Goal: Information Seeking & Learning: Learn about a topic

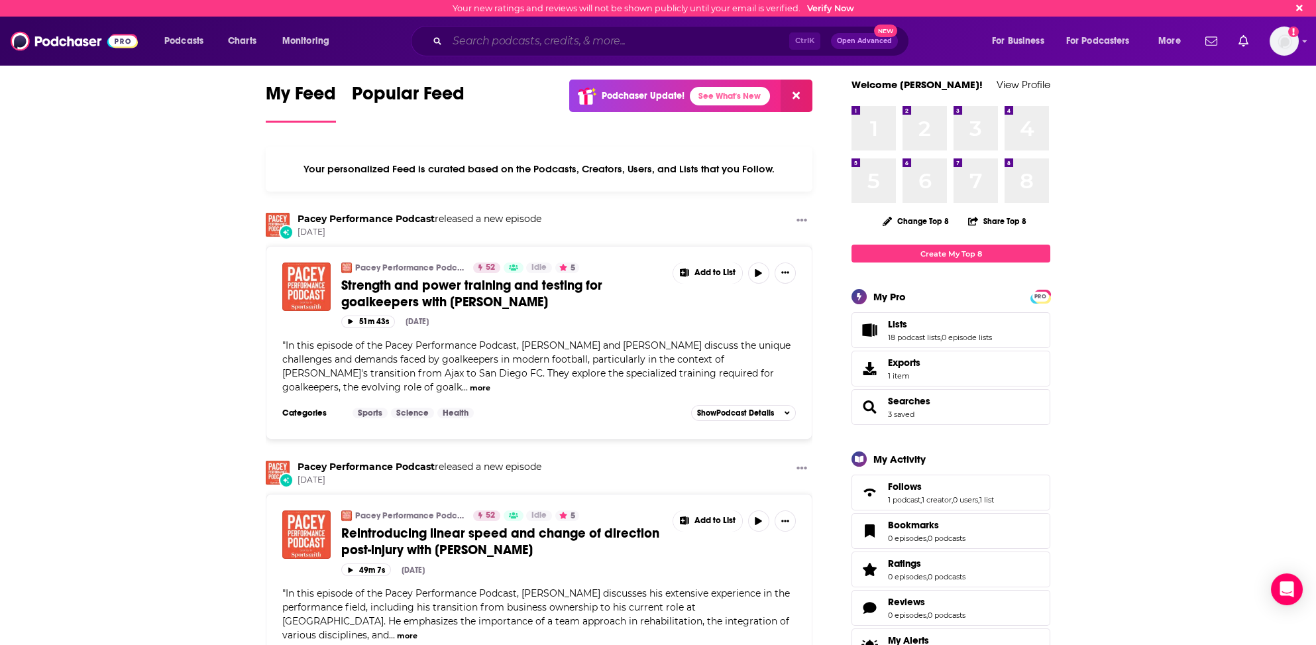
click at [498, 42] on input "Search podcasts, credits, & more..." at bounding box center [618, 40] width 342 height 21
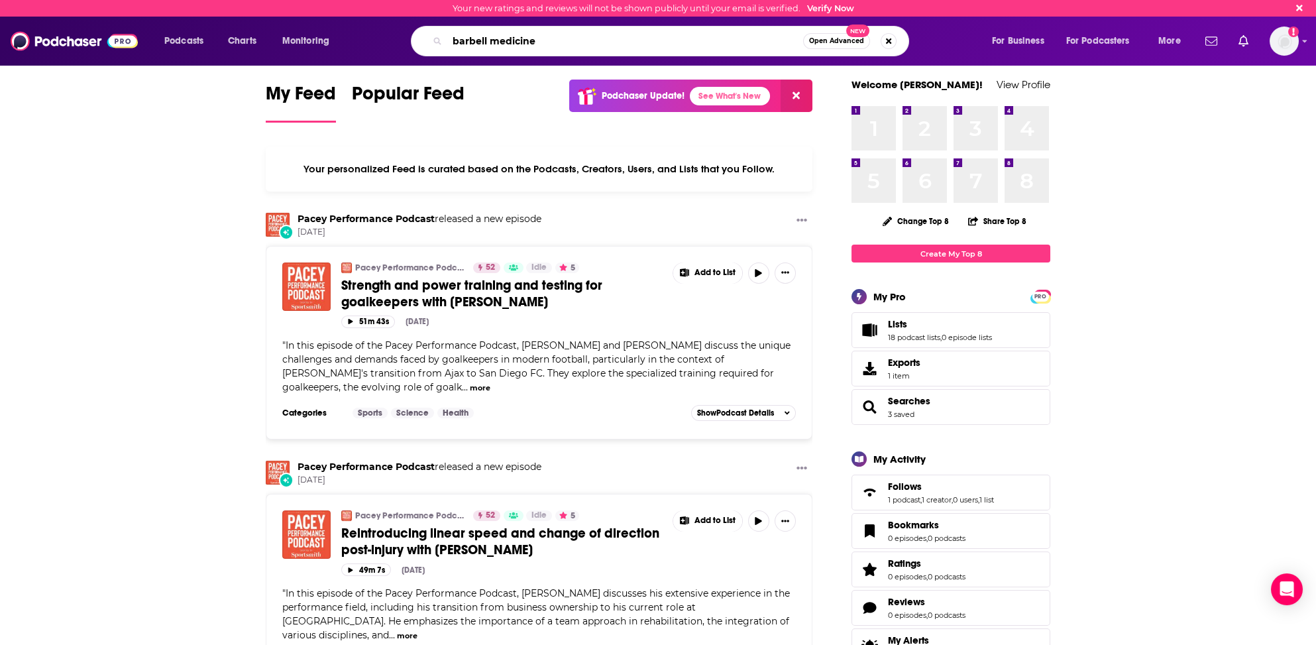
type input "barbell medicine"
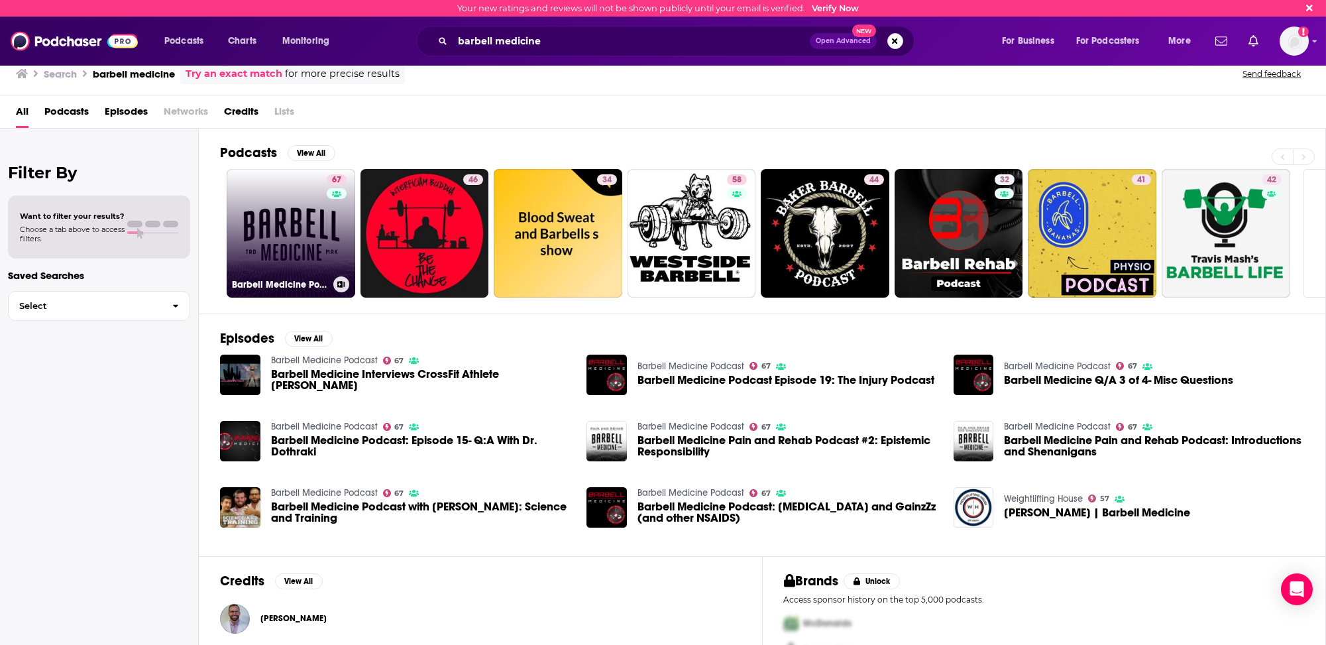
click at [282, 231] on link "67 Barbell Medicine Podcast" at bounding box center [291, 233] width 129 height 129
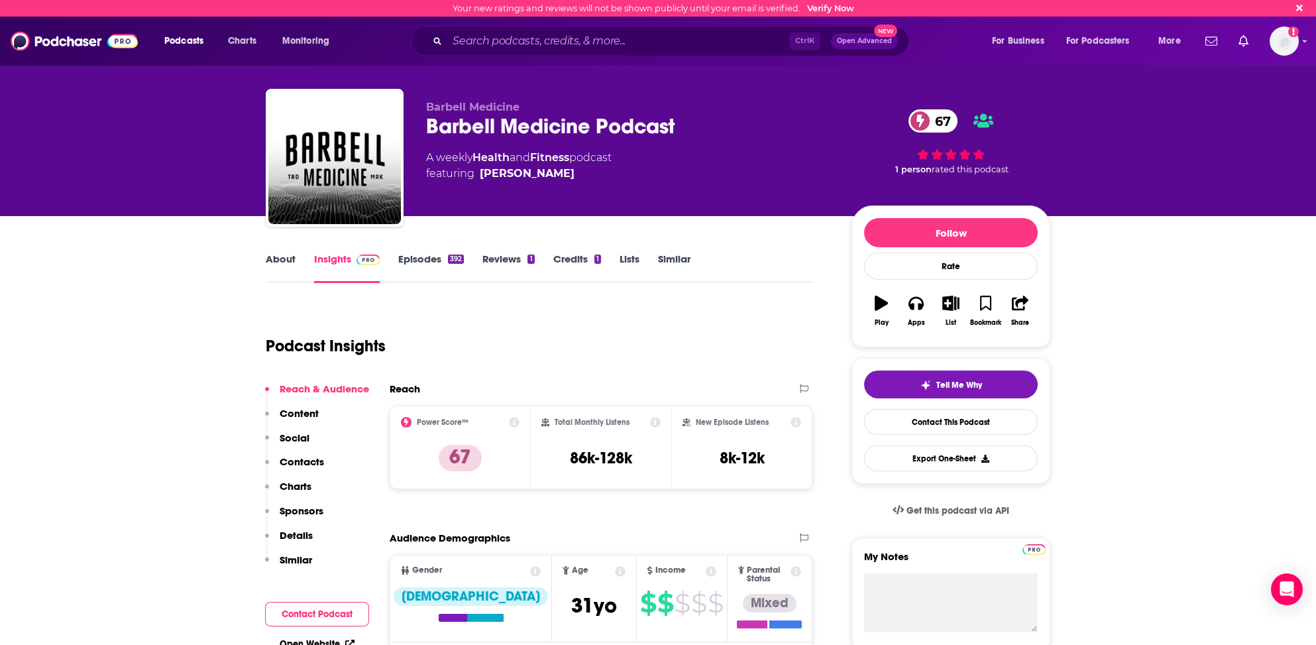
click at [311, 462] on p "Contacts" at bounding box center [302, 461] width 44 height 13
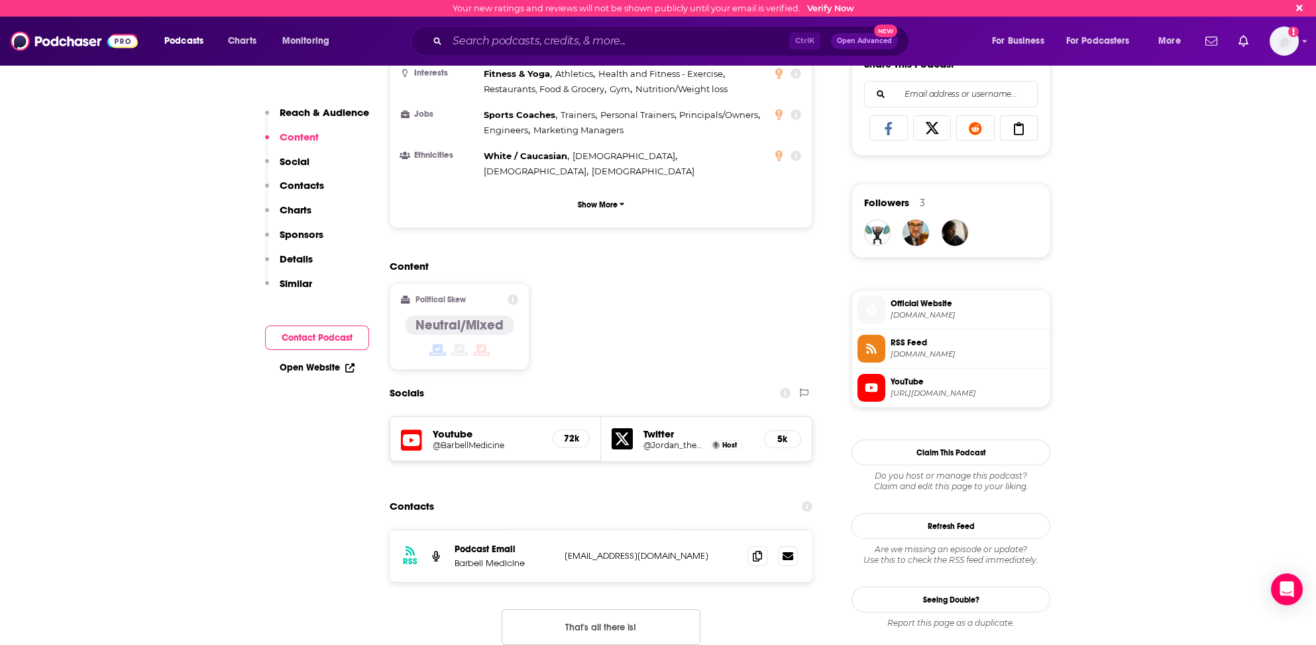
scroll to position [810, 0]
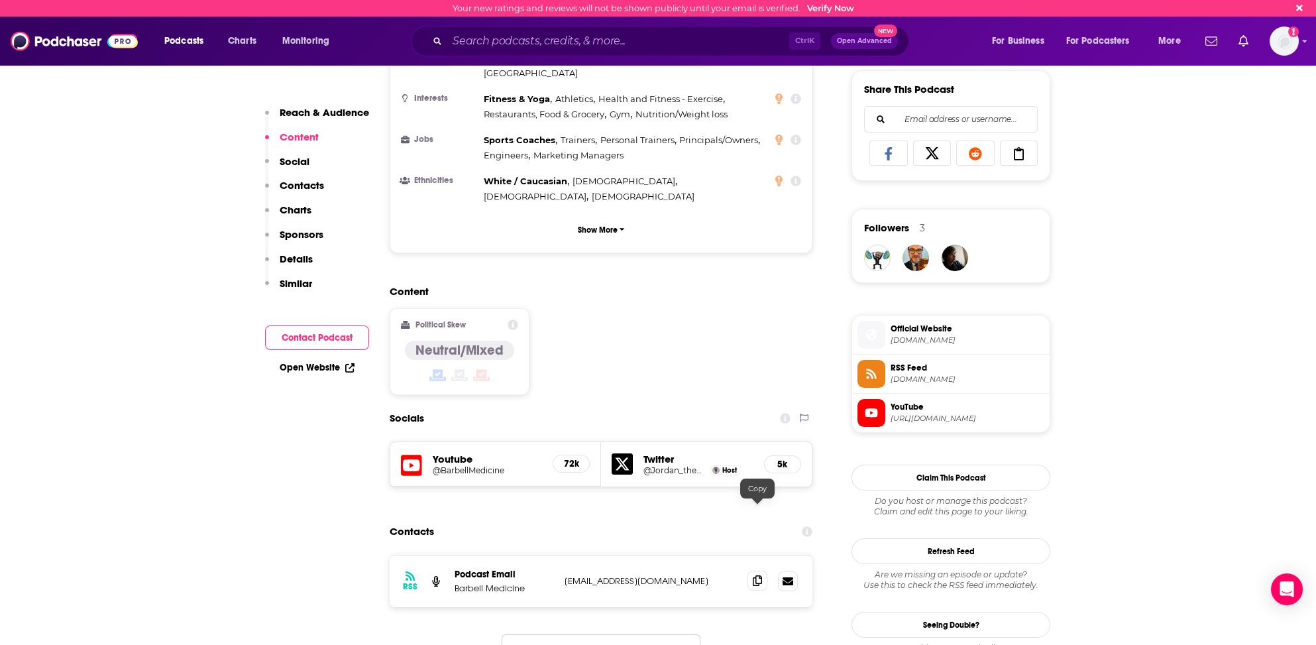
click at [761, 575] on icon at bounding box center [757, 580] width 9 height 11
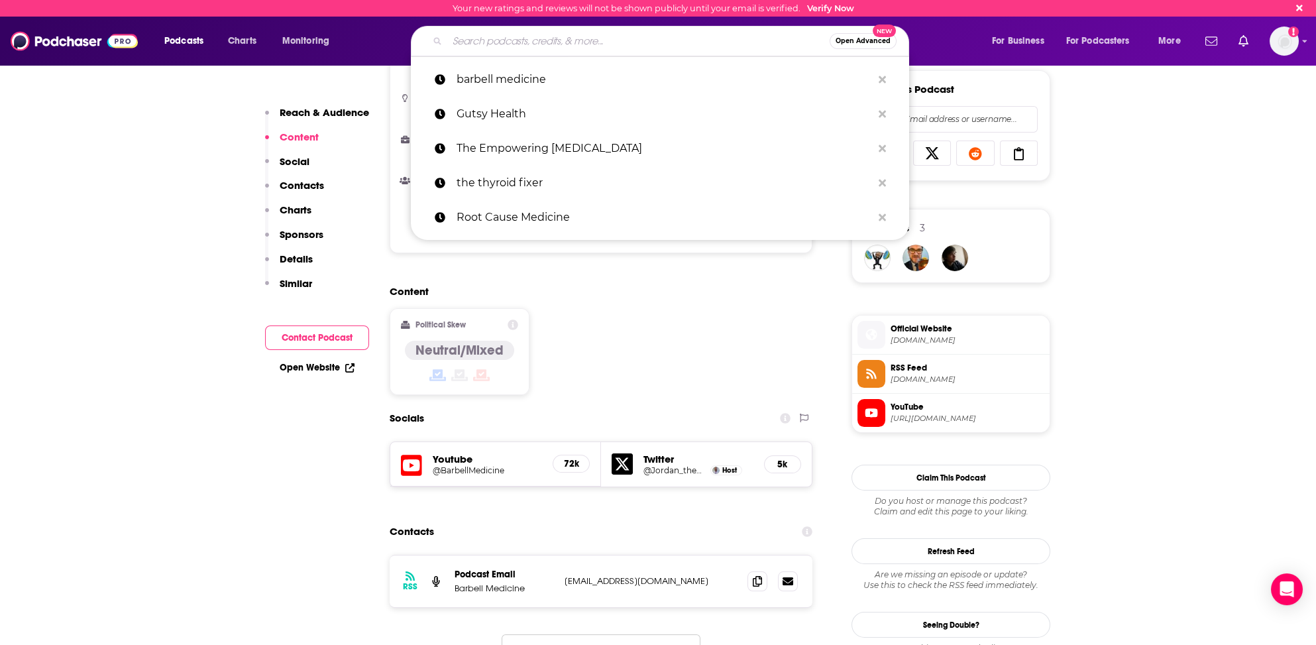
click at [513, 42] on input "Search podcasts, credits, & more..." at bounding box center [638, 40] width 382 height 21
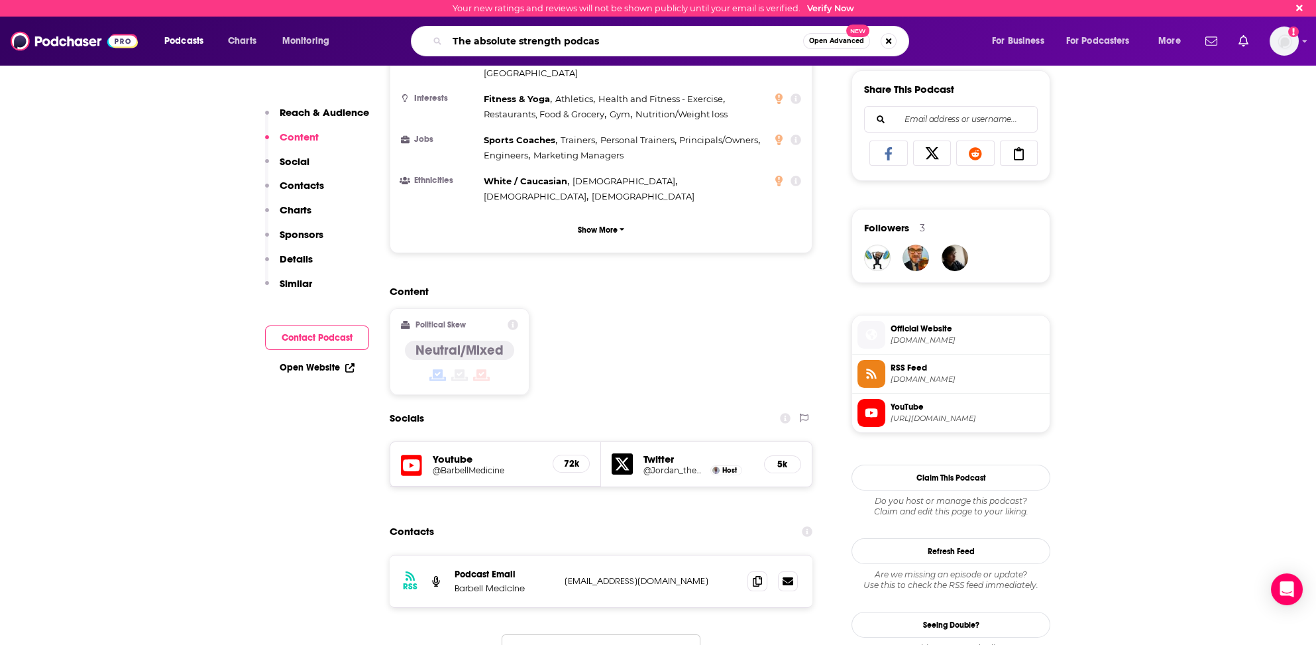
type input "The absolute strength podcast"
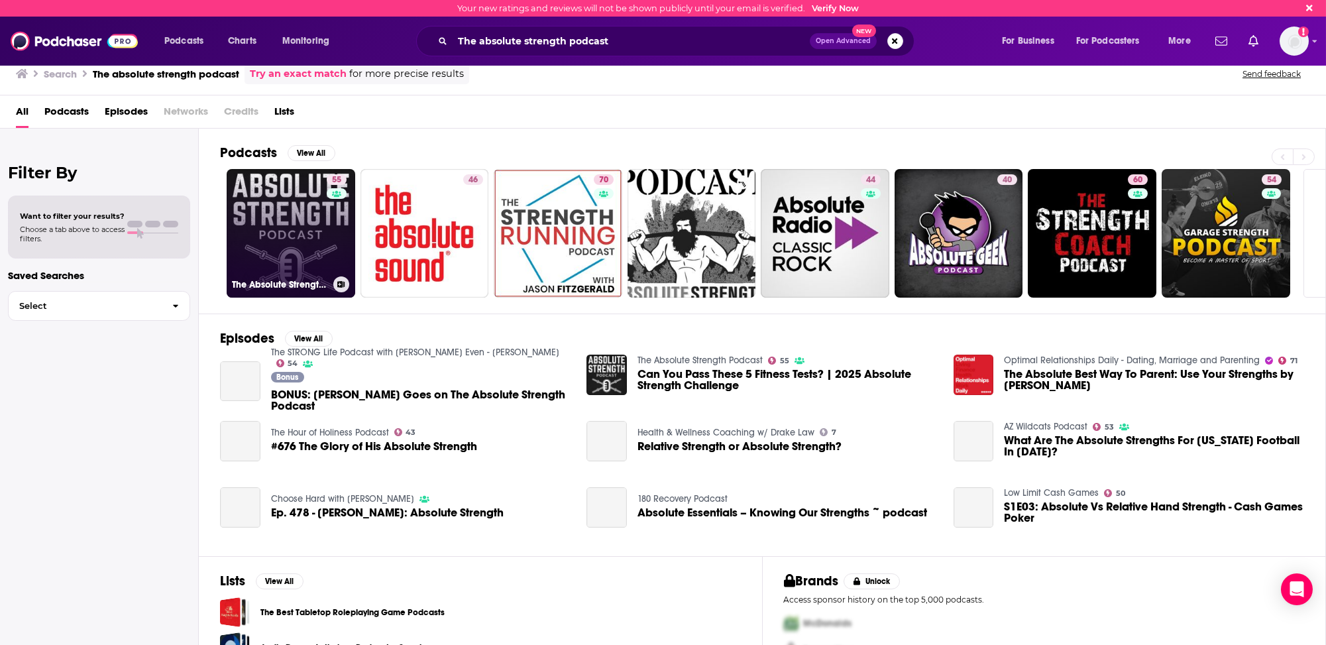
click at [274, 256] on link "55 The Absolute Strength Podcast" at bounding box center [291, 233] width 129 height 129
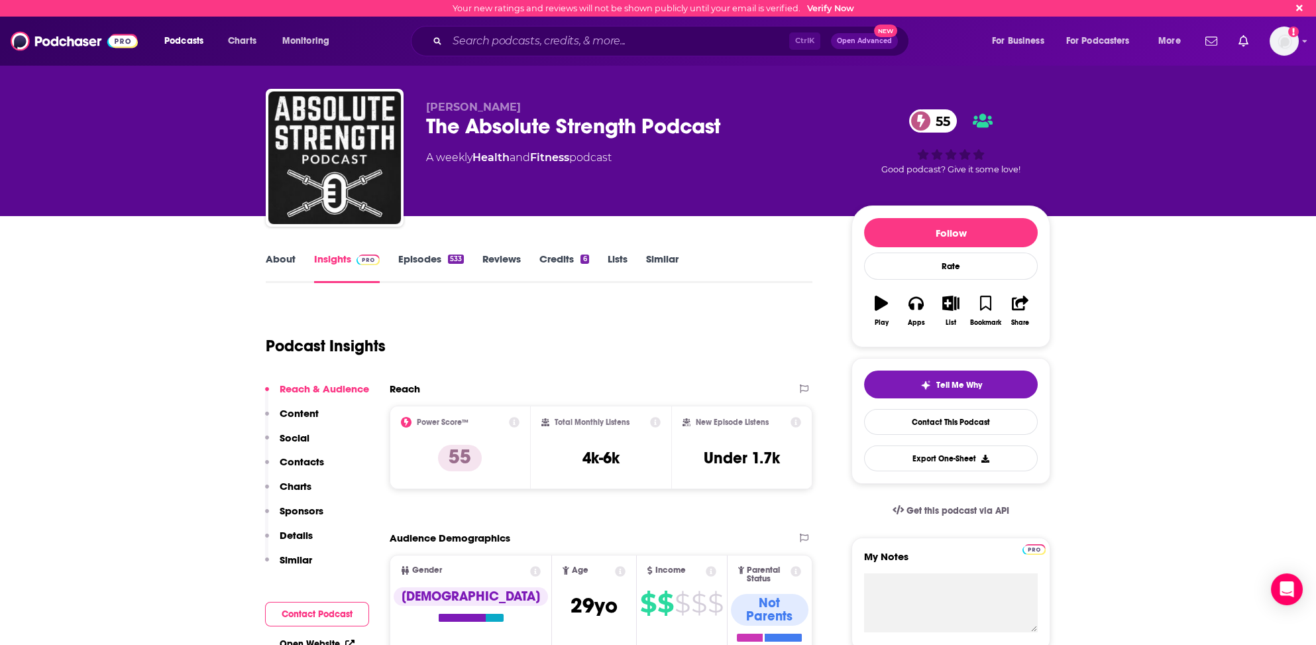
click at [311, 458] on p "Contacts" at bounding box center [302, 461] width 44 height 13
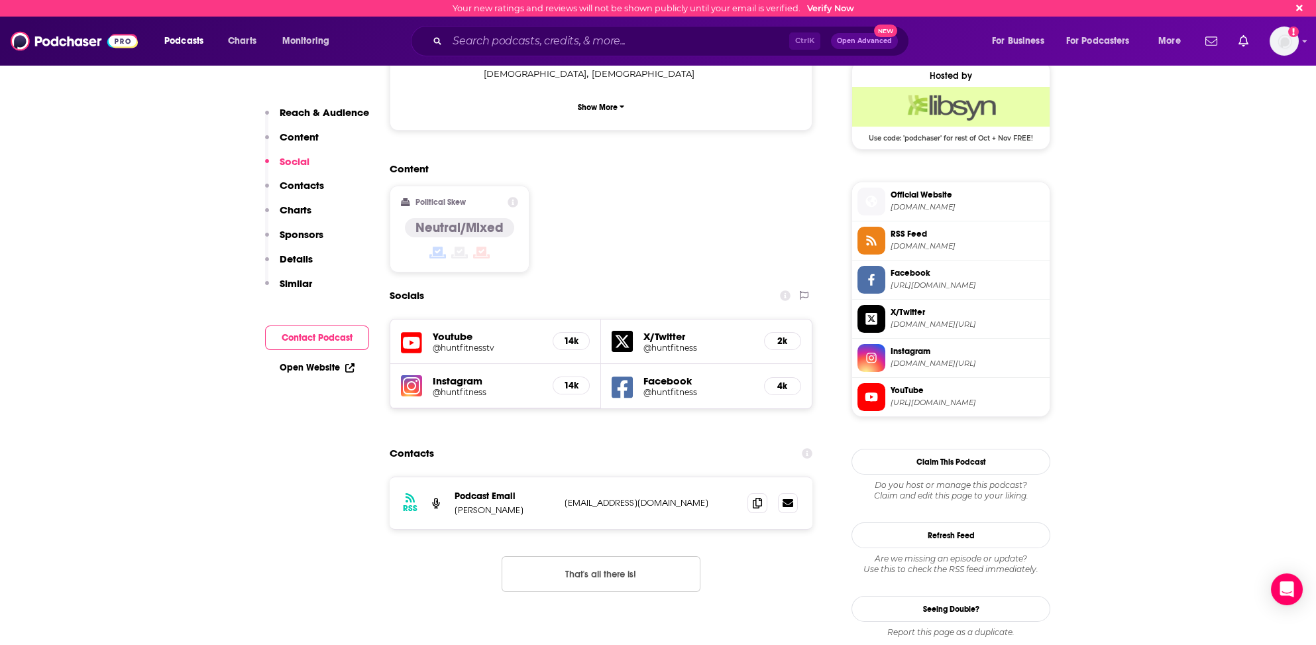
scroll to position [935, 0]
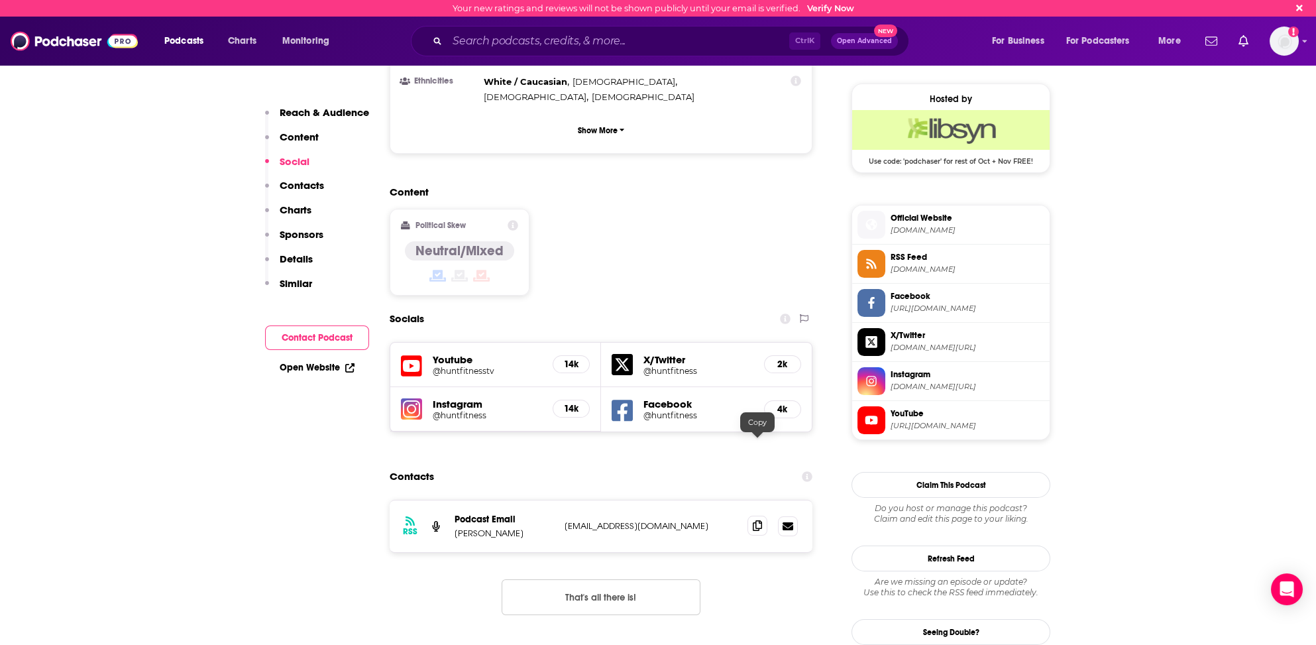
click at [755, 520] on icon at bounding box center [757, 525] width 9 height 11
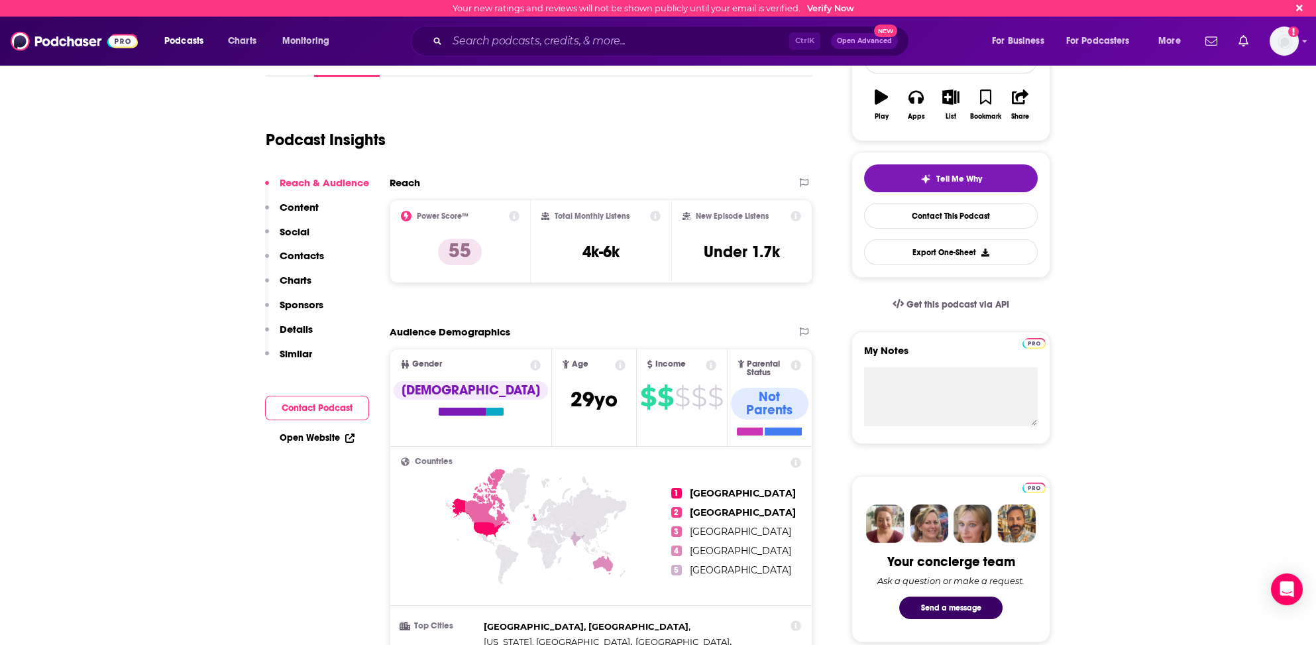
scroll to position [272, 0]
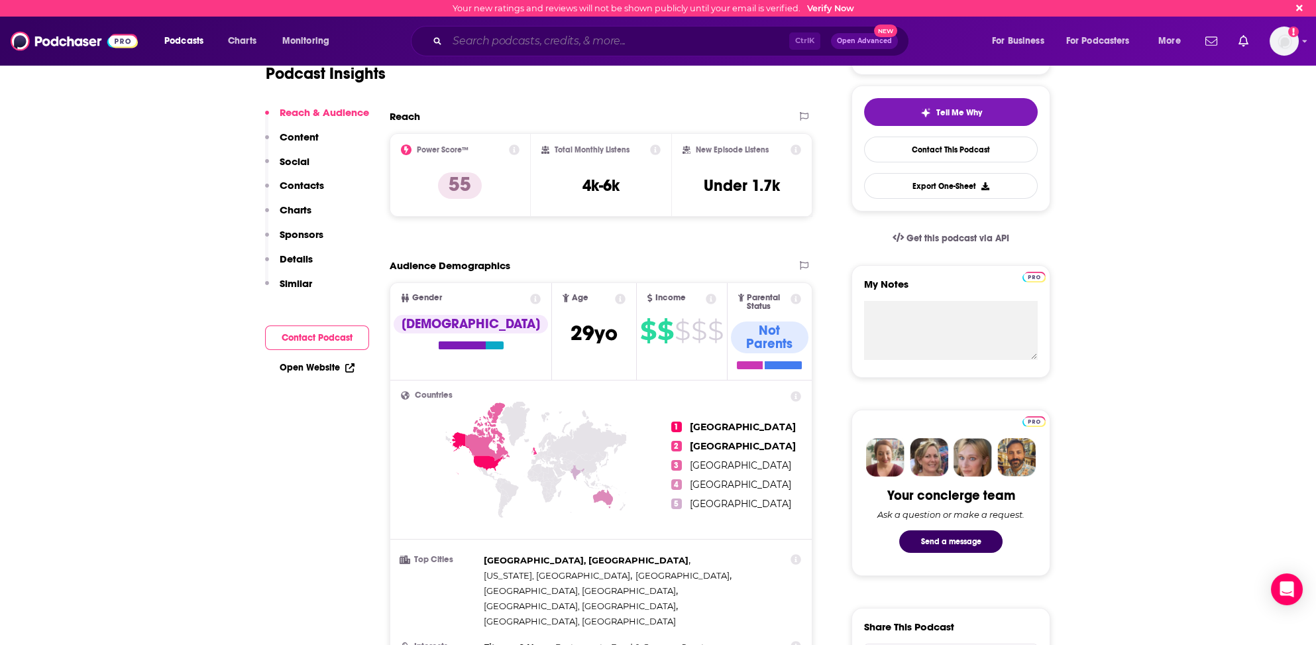
click at [509, 40] on input "Search podcasts, credits, & more..." at bounding box center [618, 40] width 342 height 21
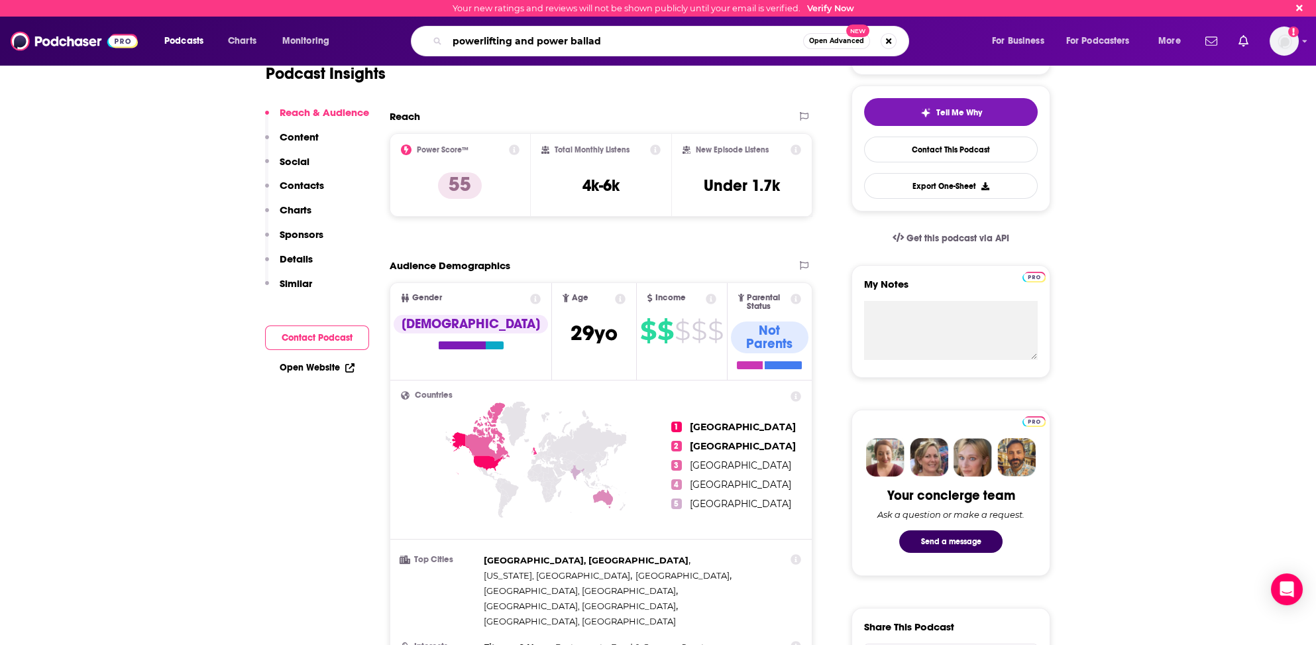
type input "powerlifting and power ballads"
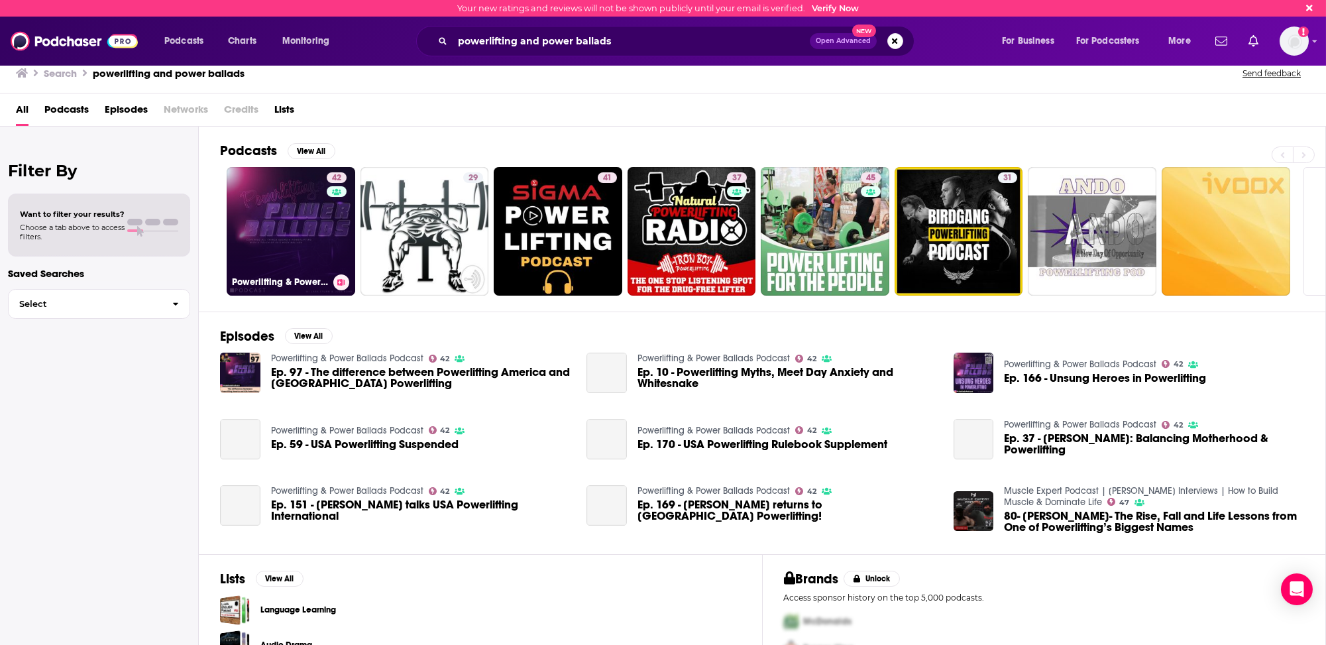
click at [303, 253] on link "42 Powerlifting & Power Ballads Podcast" at bounding box center [291, 231] width 129 height 129
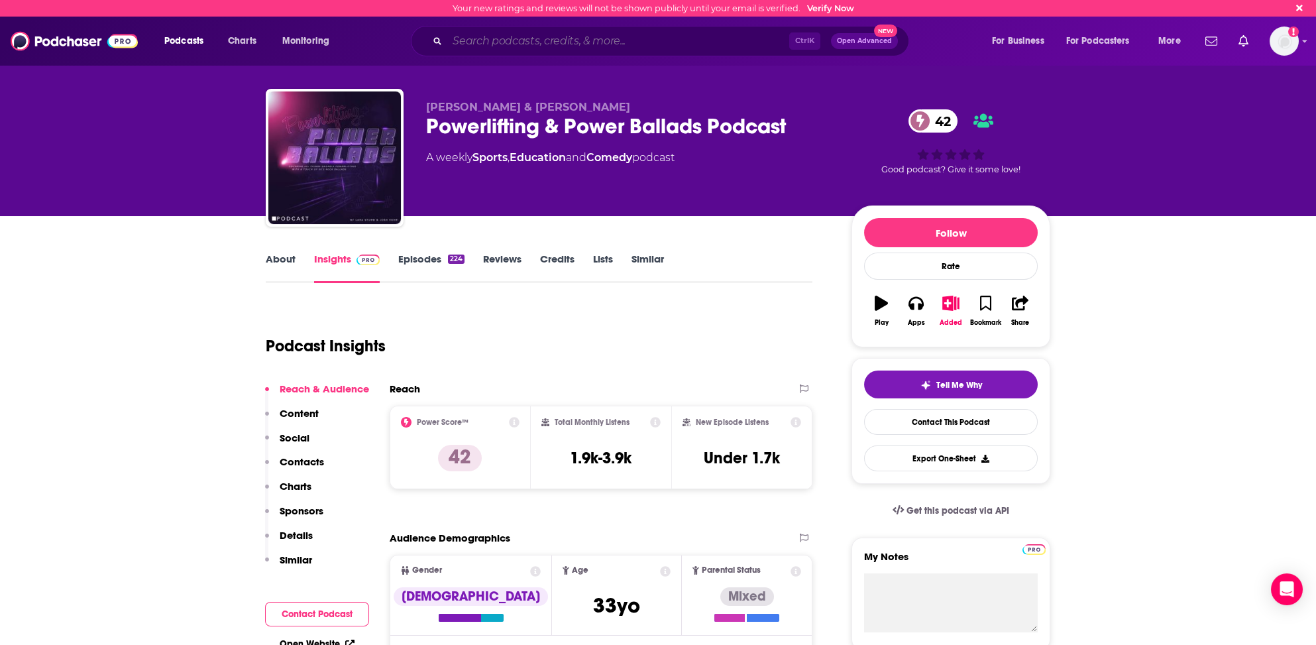
click at [494, 44] on input "Search podcasts, credits, & more..." at bounding box center [618, 40] width 342 height 21
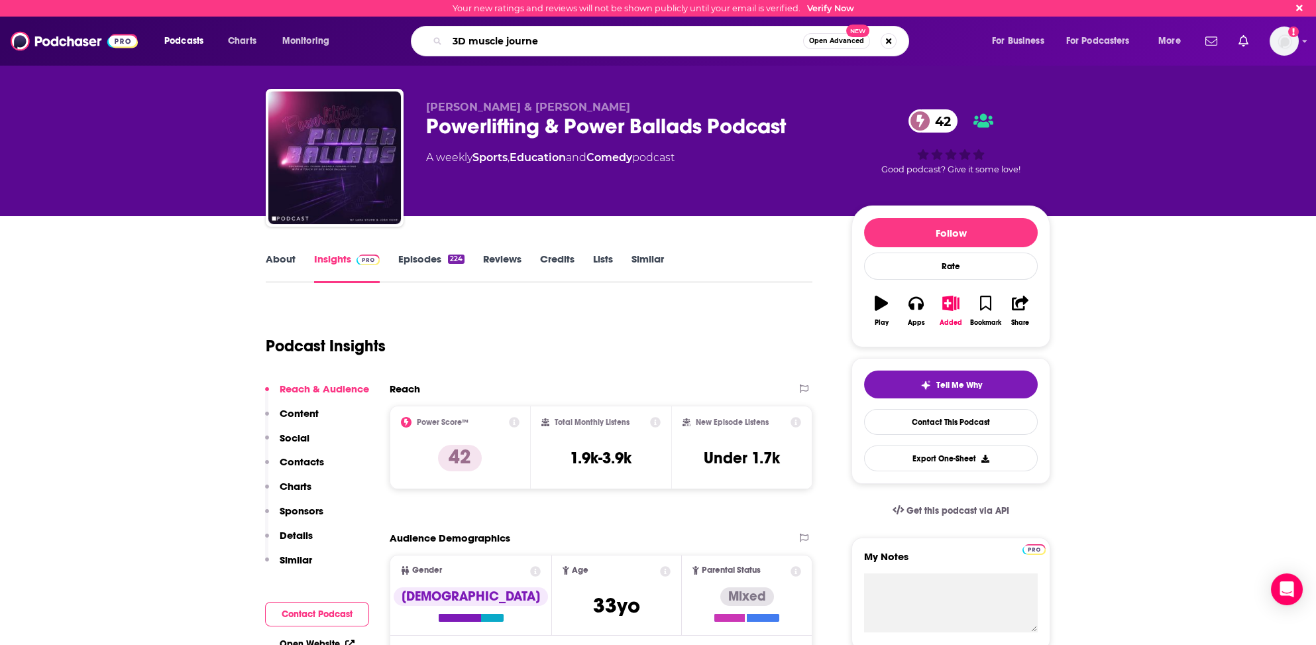
type input "3D muscle journey"
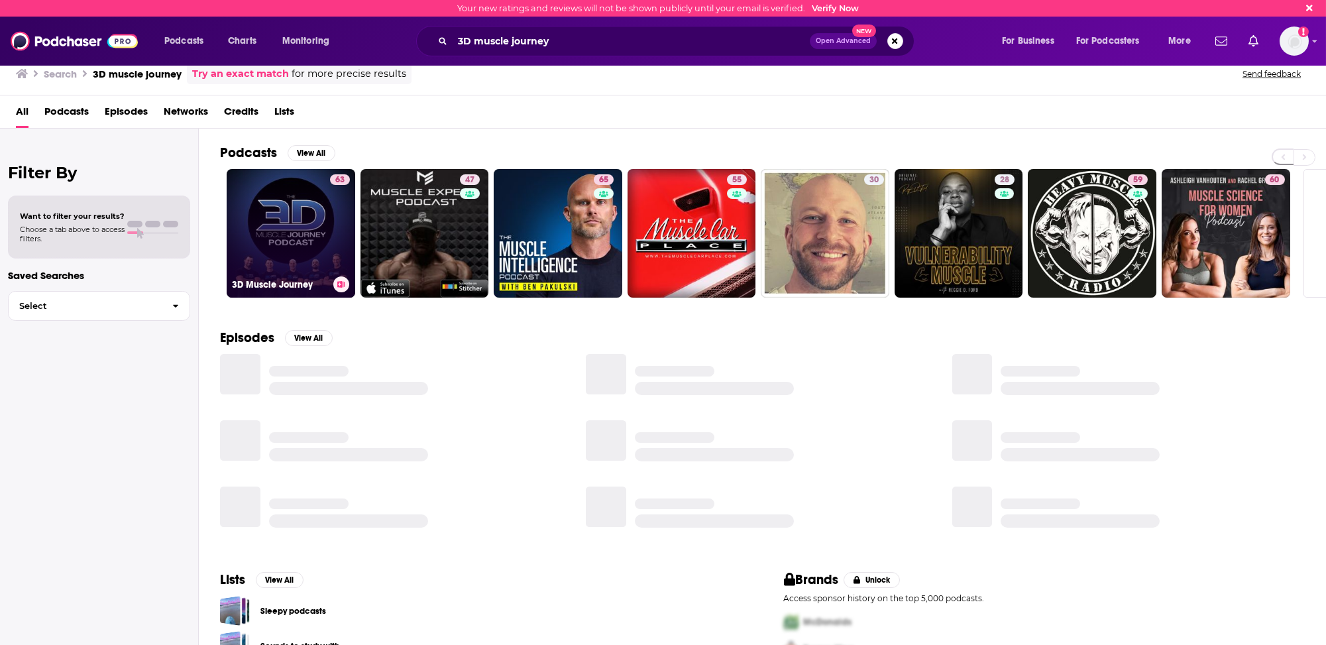
click at [267, 251] on link "63 3D Muscle Journey" at bounding box center [291, 233] width 129 height 129
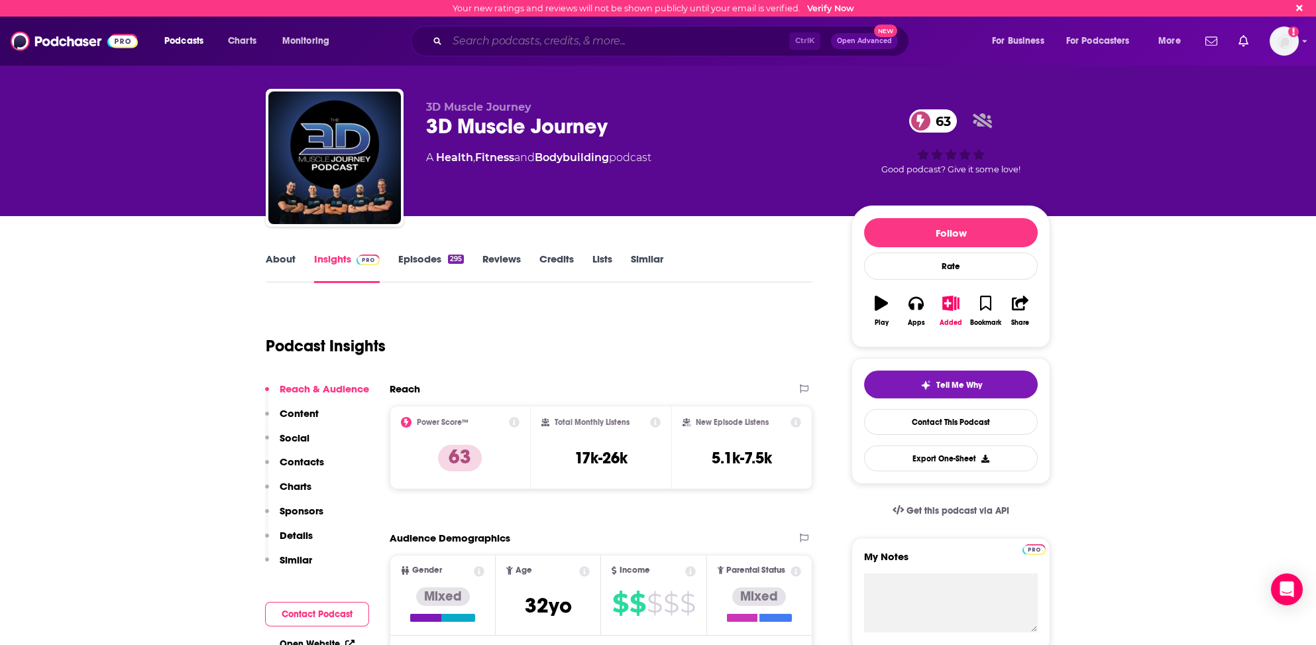
click at [542, 43] on input "Search podcasts, credits, & more..." at bounding box center [618, 40] width 342 height 21
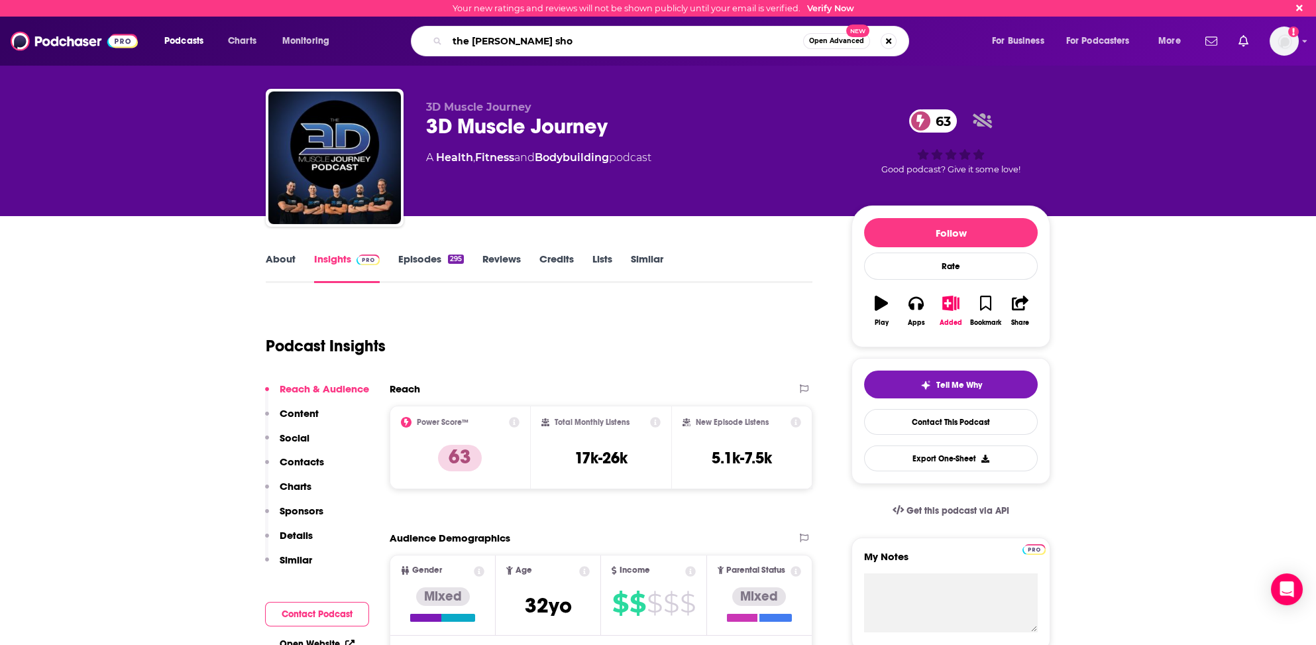
type input "the [PERSON_NAME] show"
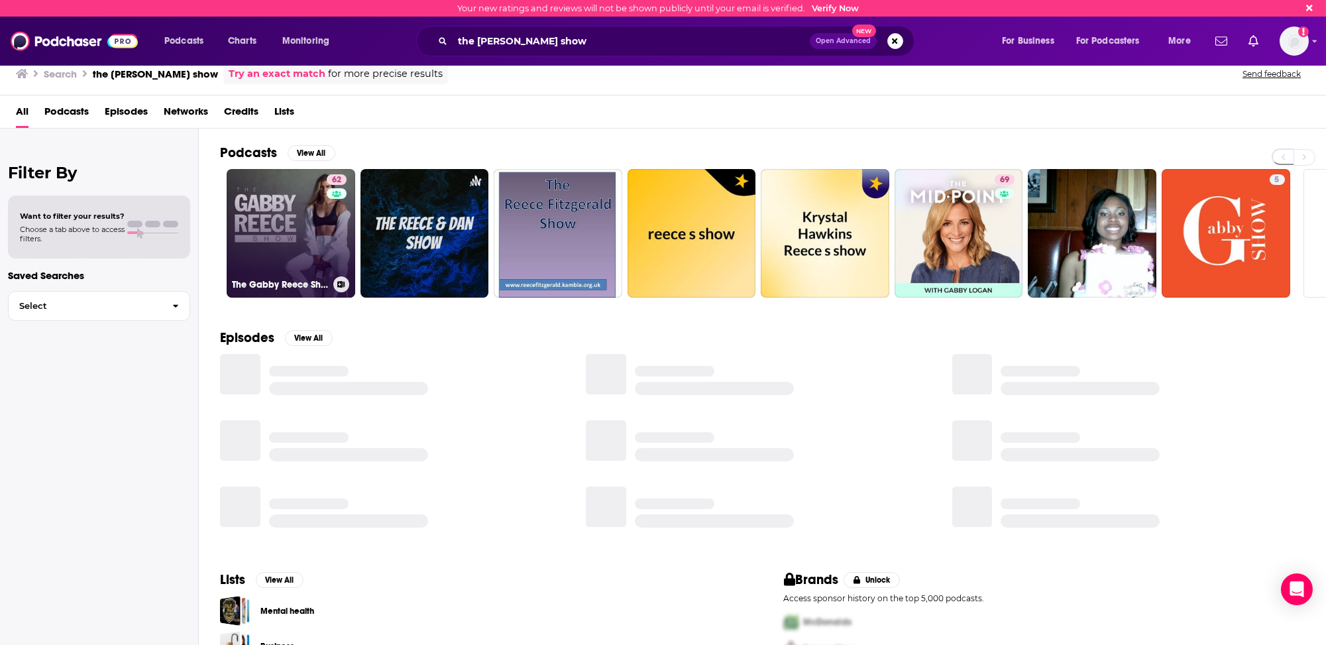
click at [264, 233] on link "62 The [PERSON_NAME] Show" at bounding box center [291, 233] width 129 height 129
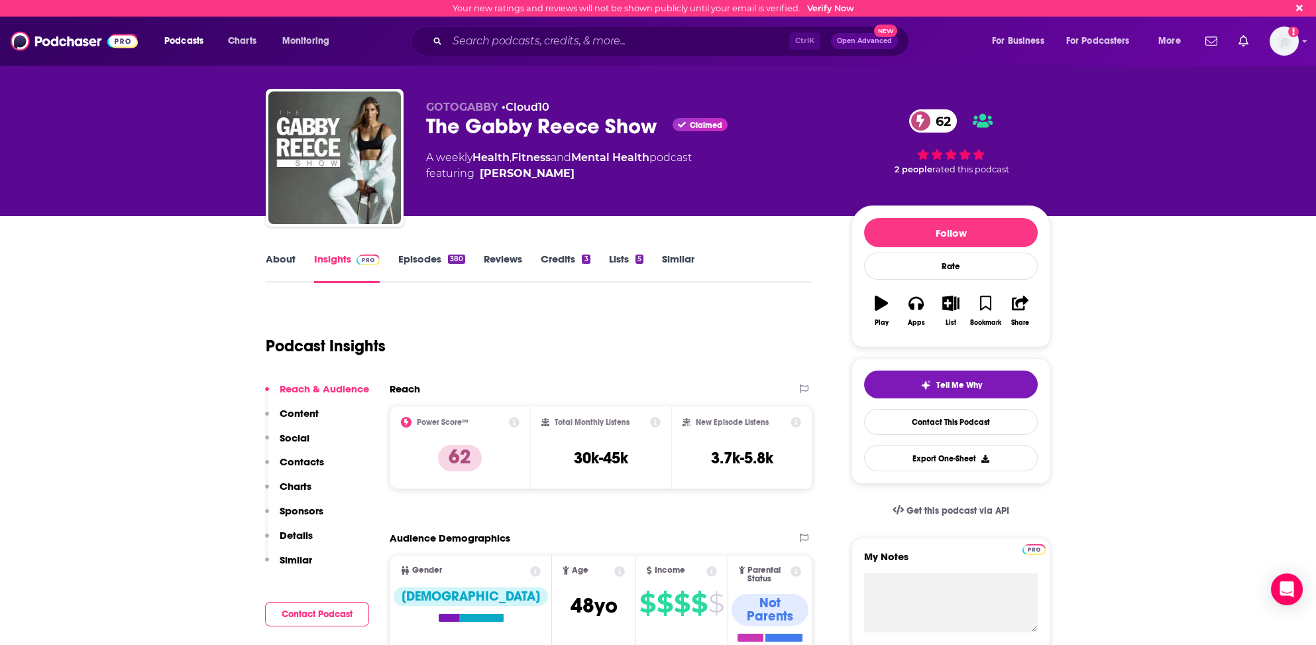
click at [295, 460] on p "Contacts" at bounding box center [302, 461] width 44 height 13
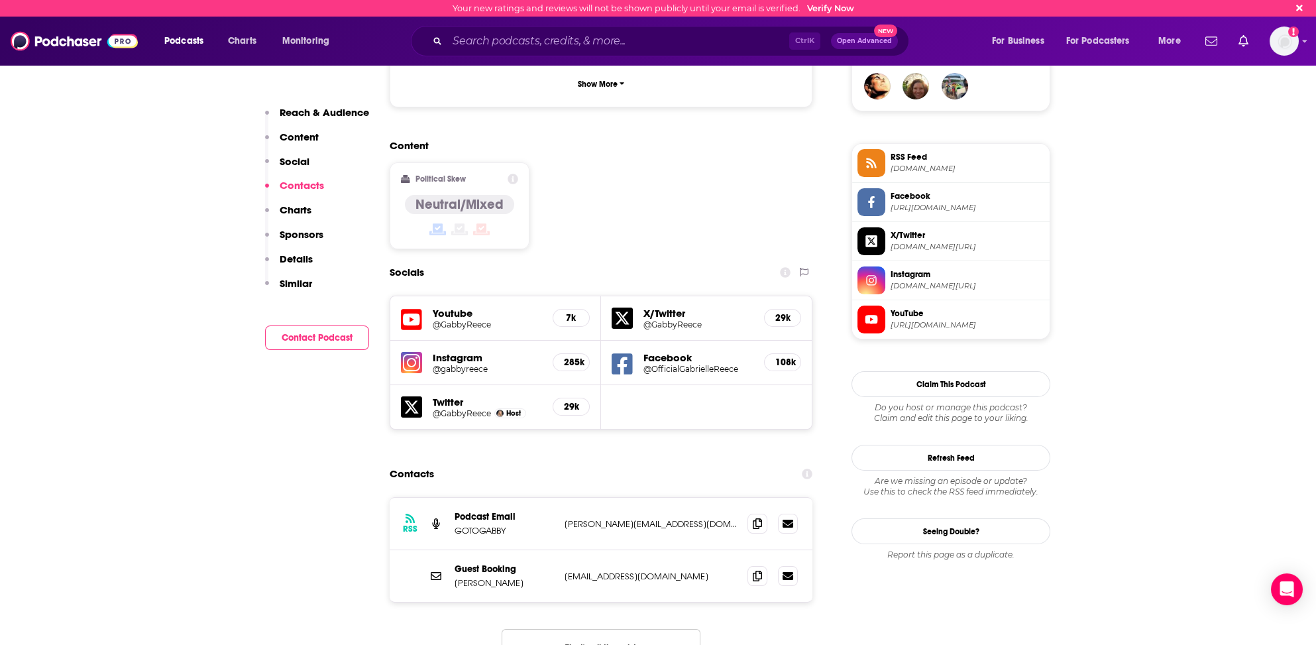
scroll to position [965, 0]
